Goal: Information Seeking & Learning: Learn about a topic

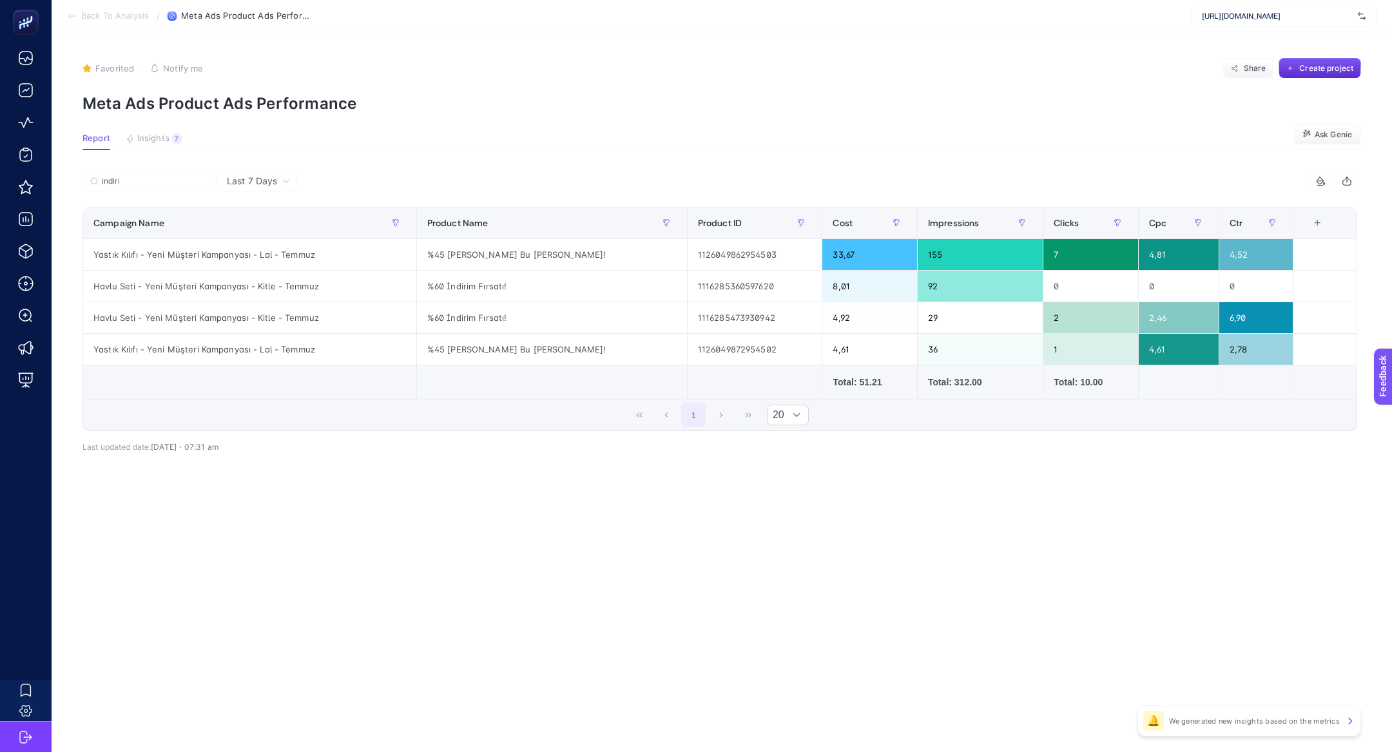
click at [1241, 24] on div "[URL][DOMAIN_NAME]" at bounding box center [1284, 16] width 186 height 21
type input "planb"
click at [1245, 28] on section "Back To Analysis / Meta Ads Product Ads Performance planb [URL][DOMAIN_NAME] + …" at bounding box center [722, 16] width 1340 height 32
click at [1245, 35] on article "Favorited true Notify me Share Create project Meta Ads Product Ads Performance …" at bounding box center [722, 392] width 1340 height 720
click at [1245, 21] on div "https://greenblack.com.tr" at bounding box center [1284, 16] width 186 height 21
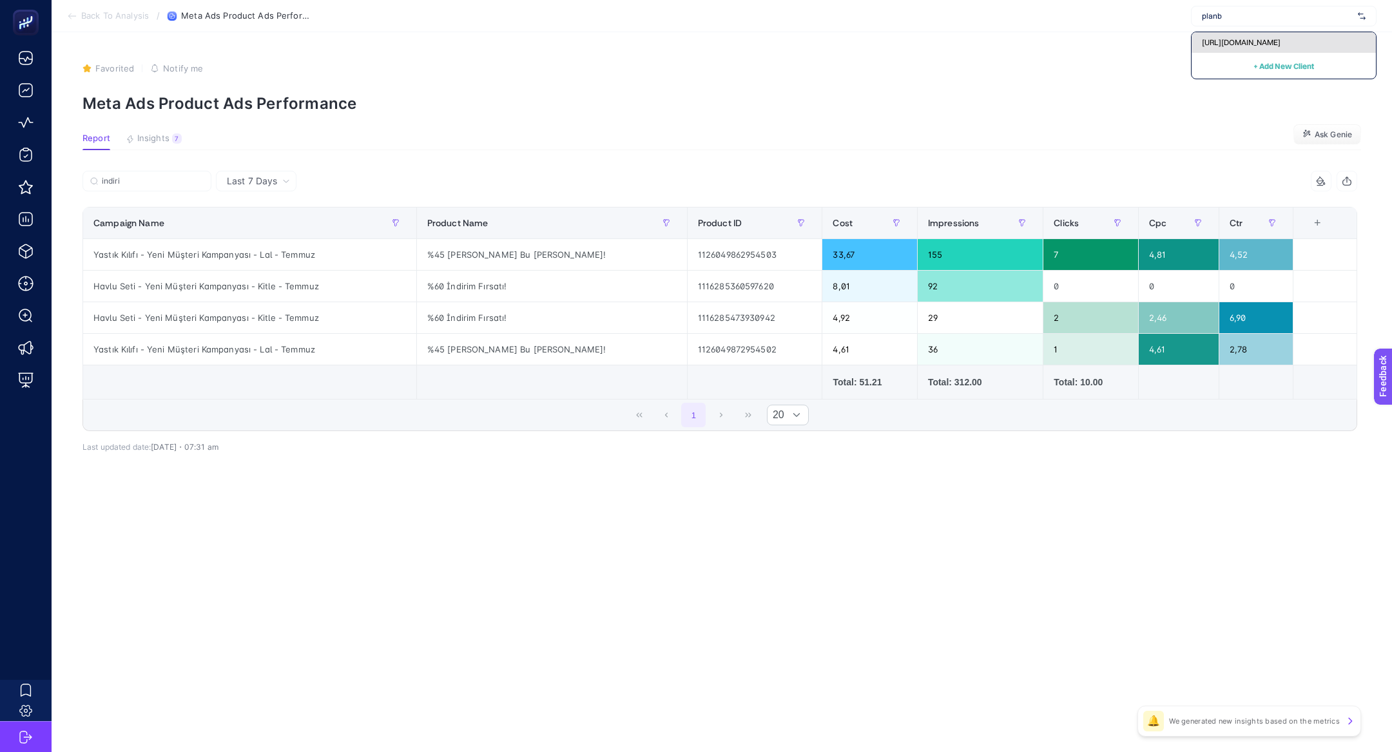
type input "planb"
click at [1238, 41] on span "https://planb.media/" at bounding box center [1241, 42] width 79 height 10
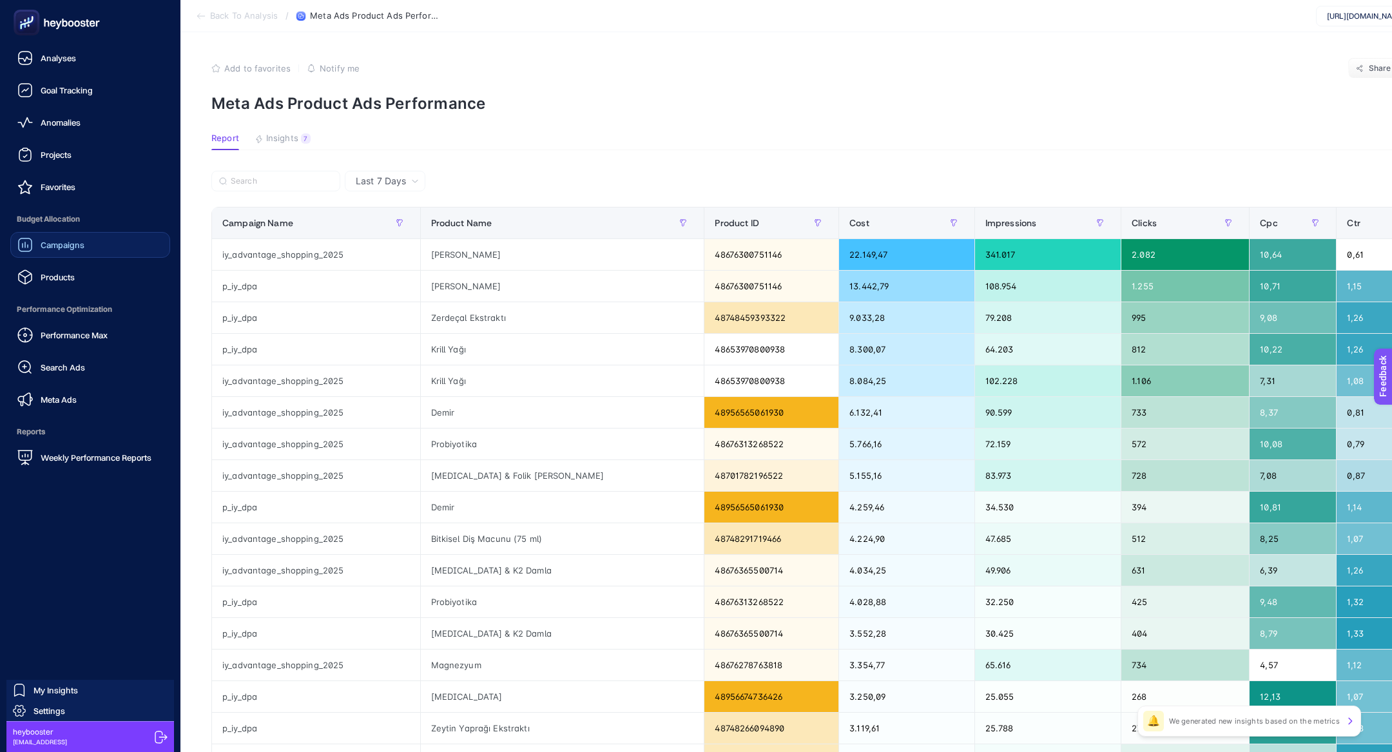
click at [40, 238] on div "Campaigns" at bounding box center [50, 244] width 67 height 15
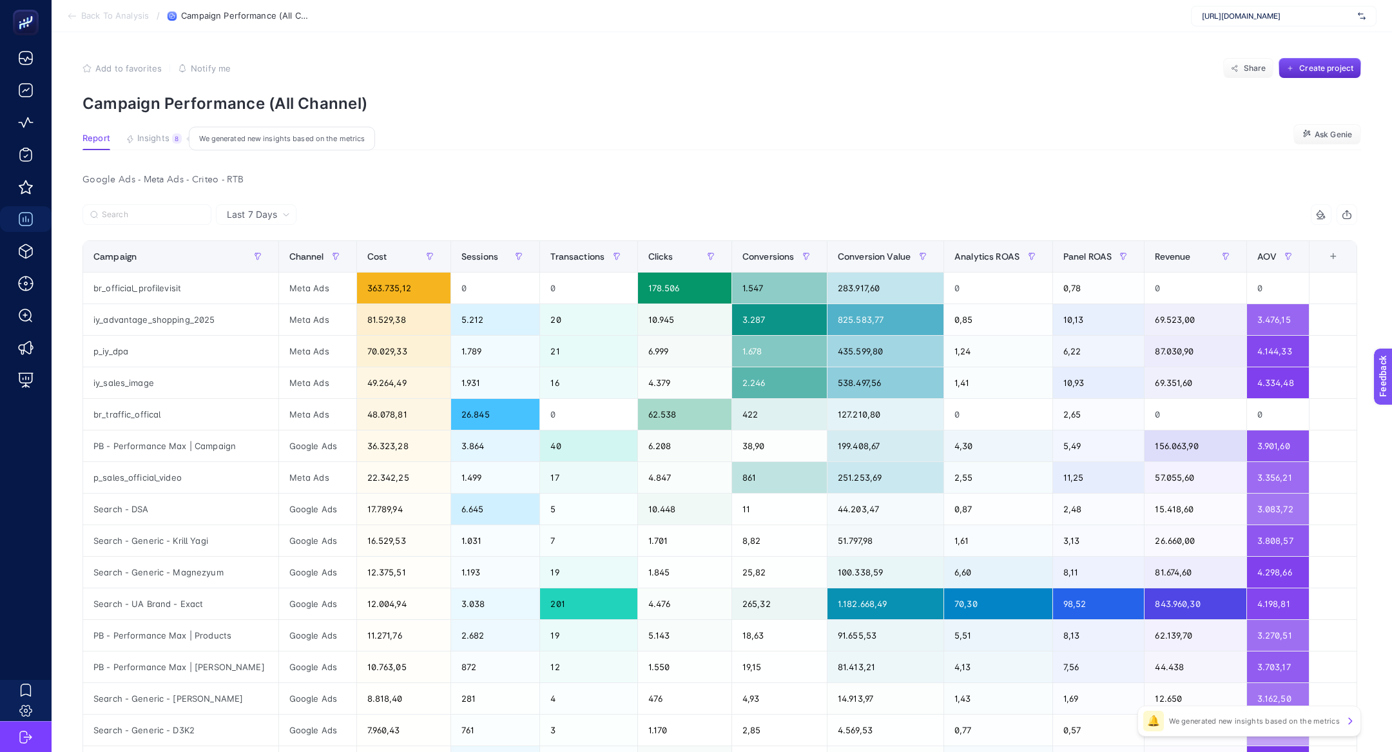
click at [151, 137] on span "Insights" at bounding box center [153, 138] width 32 height 10
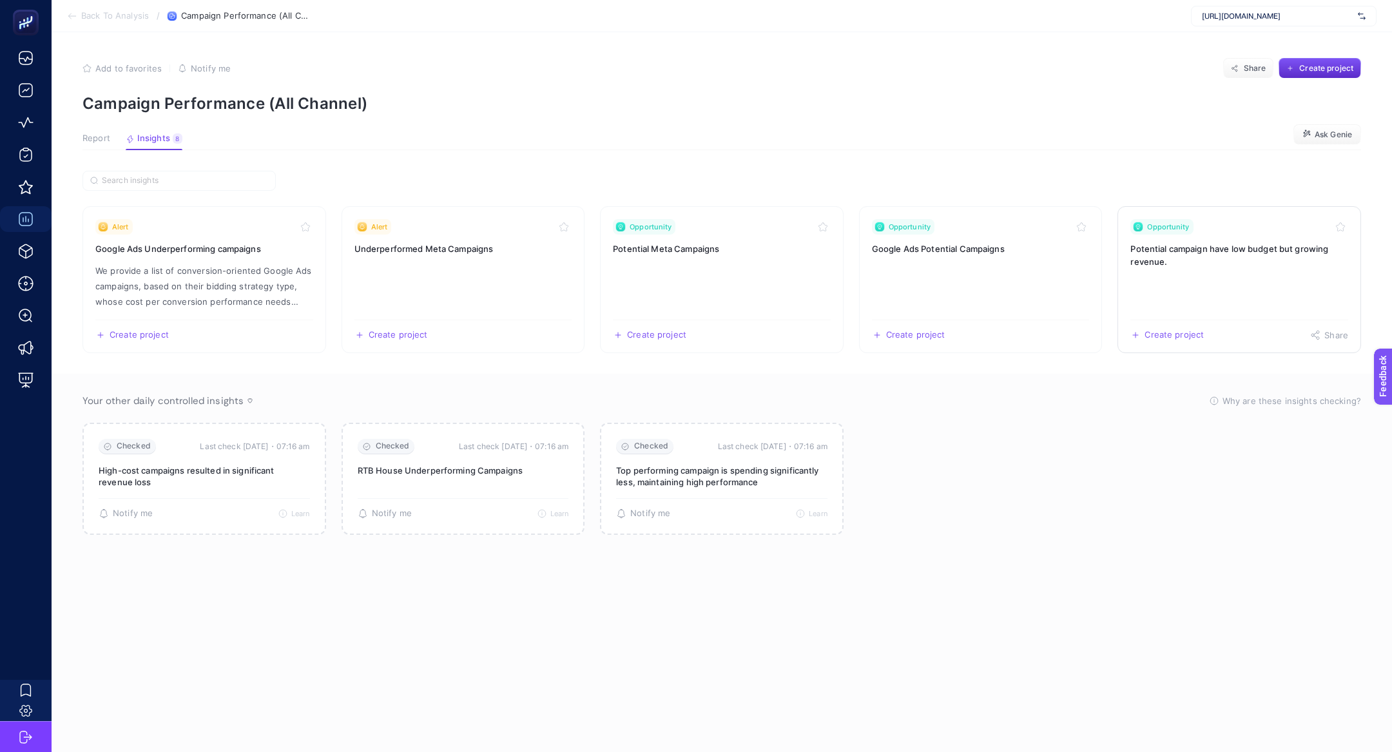
click at [1287, 255] on h3 "Potential campaign have low budget but growing revenue." at bounding box center [1239, 255] width 218 height 26
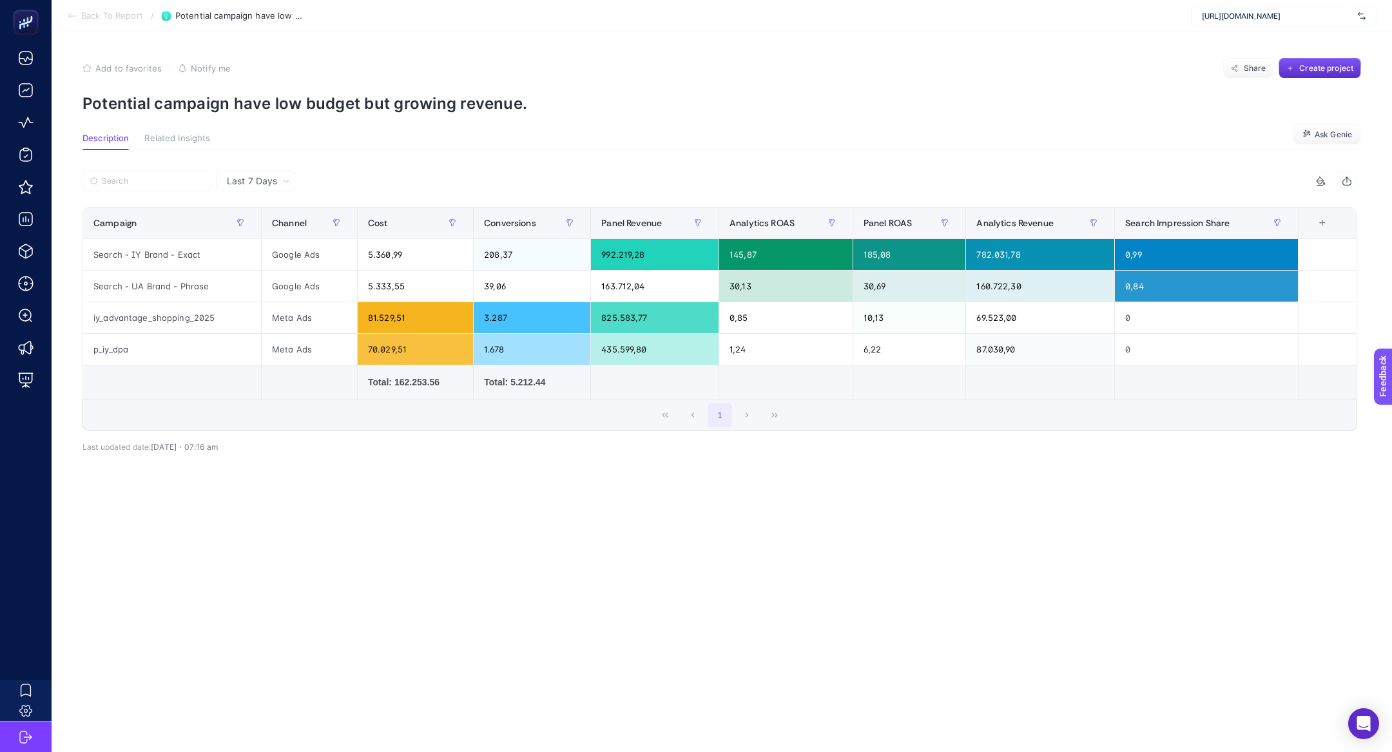
click at [278, 115] on article "Add to favorites false Notify me Share Create project Potential campaign have l…" at bounding box center [722, 392] width 1340 height 720
click at [278, 106] on p "Potential campaign have low budget but growing revenue." at bounding box center [721, 103] width 1279 height 19
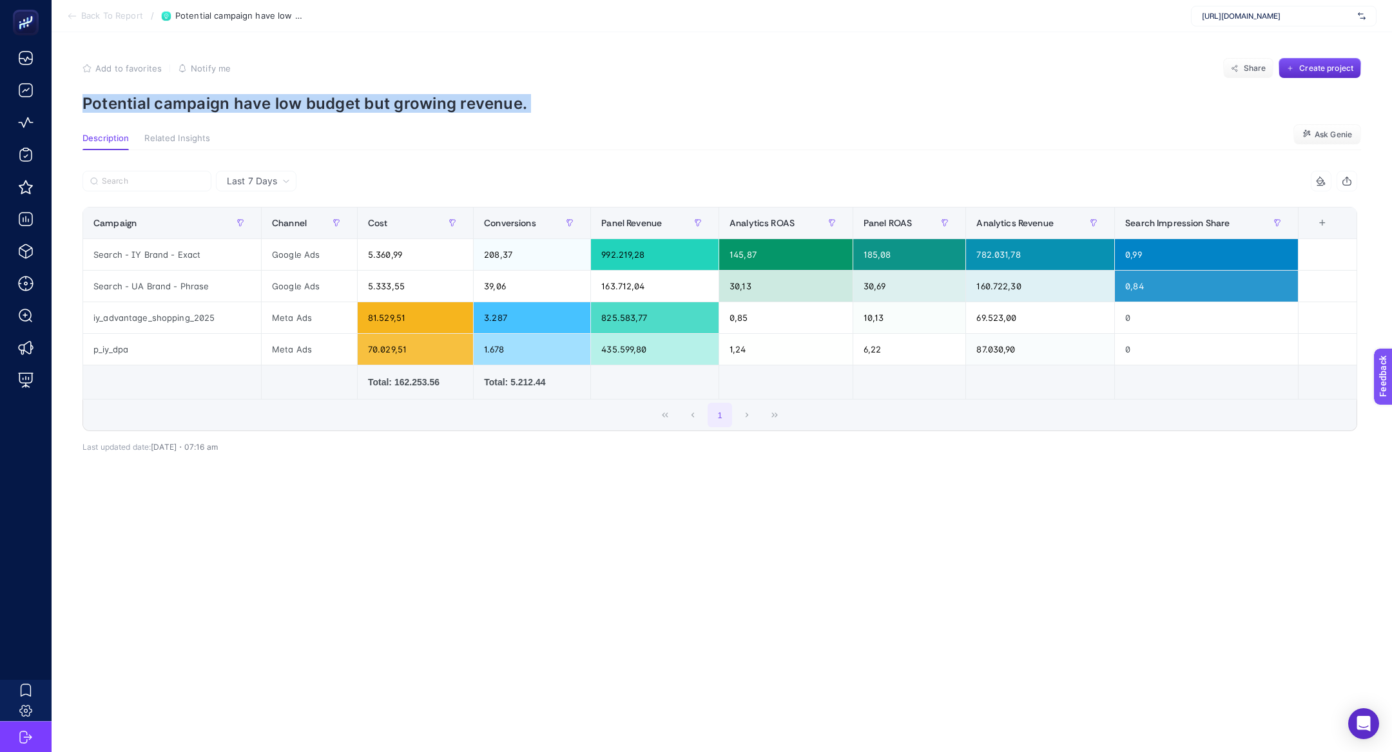
click at [278, 106] on p "Potential campaign have low budget but growing revenue." at bounding box center [721, 103] width 1279 height 19
copy article "Potential campaign have low budget but growing revenue."
click at [1284, 19] on span "https://planb.media/" at bounding box center [1277, 16] width 151 height 10
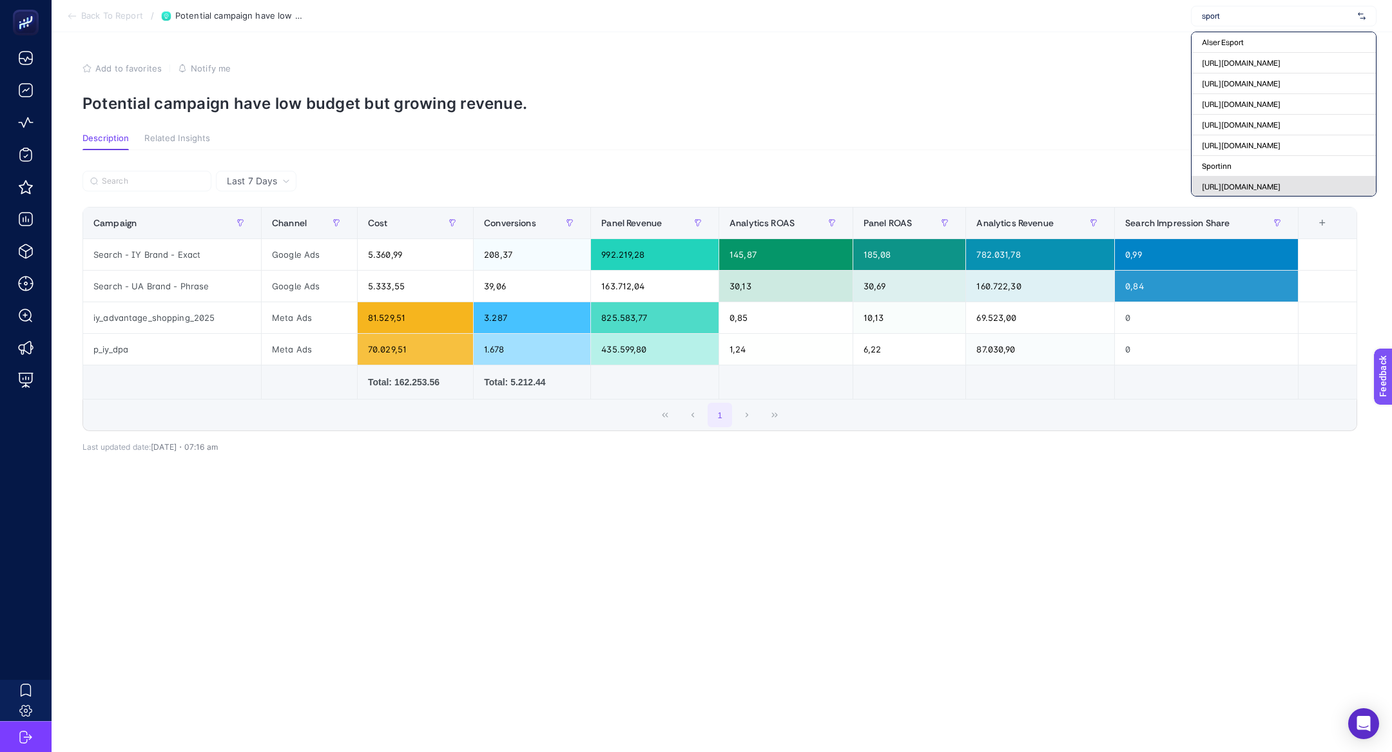
type input "sport"
click at [1240, 182] on span "[URL][DOMAIN_NAME]" at bounding box center [1241, 187] width 79 height 10
